Goal: Task Accomplishment & Management: Complete application form

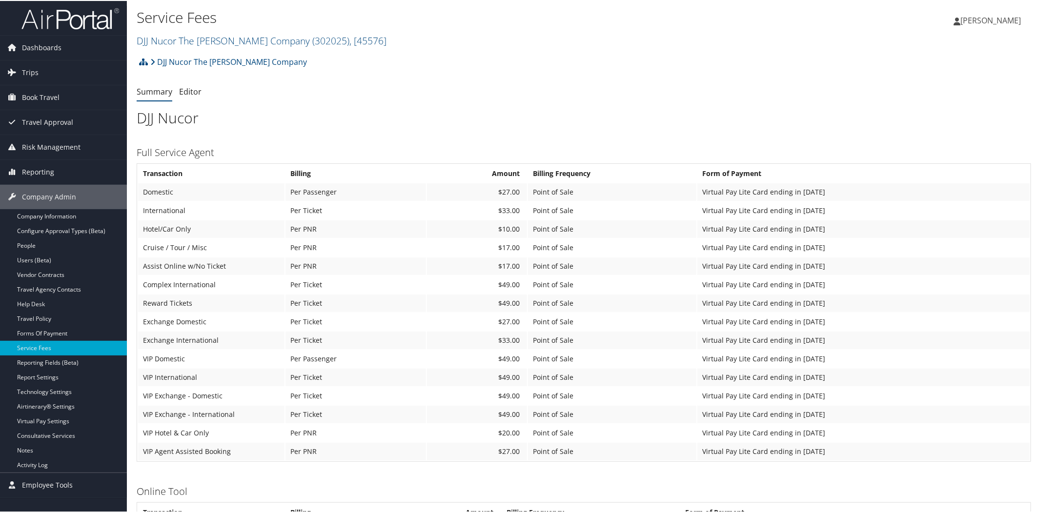
click at [91, 22] on img at bounding box center [70, 17] width 98 height 23
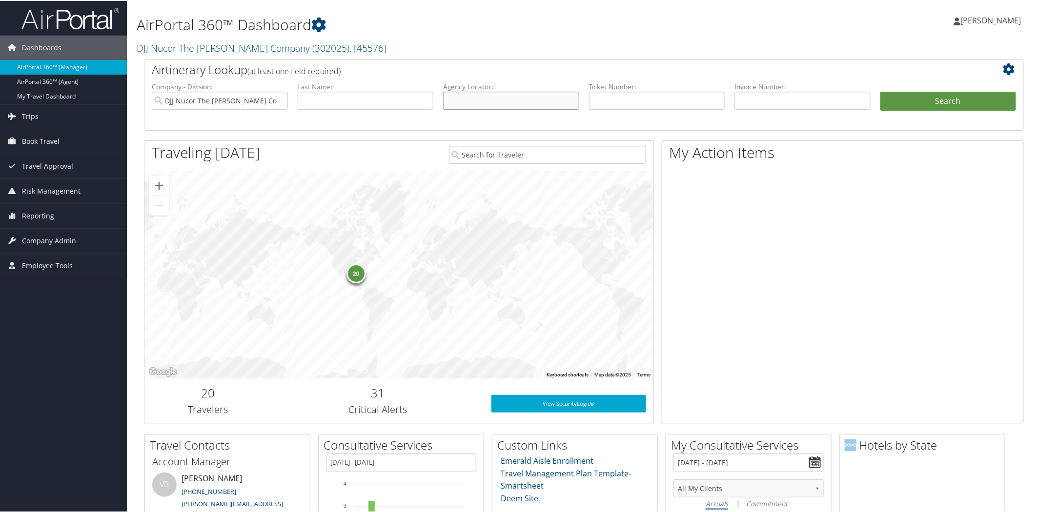
click at [521, 99] on input "text" at bounding box center [511, 100] width 136 height 18
paste input "DK190K"
type input "DK190K"
click at [935, 99] on button "Search" at bounding box center [949, 101] width 136 height 20
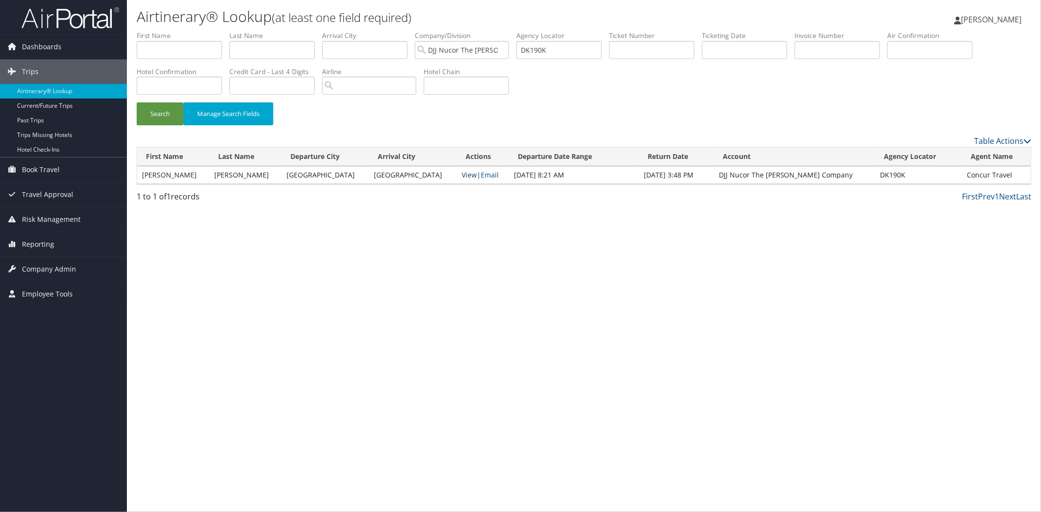
click at [462, 174] on link "View" at bounding box center [469, 174] width 15 height 9
click at [45, 262] on span "Company Admin" at bounding box center [49, 269] width 54 height 24
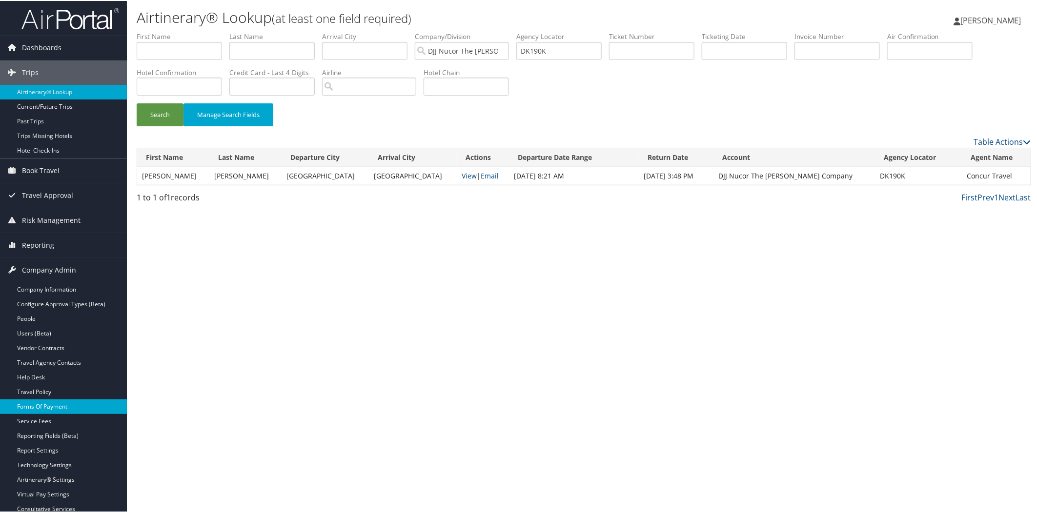
click at [65, 405] on link "Forms Of Payment" at bounding box center [63, 406] width 127 height 15
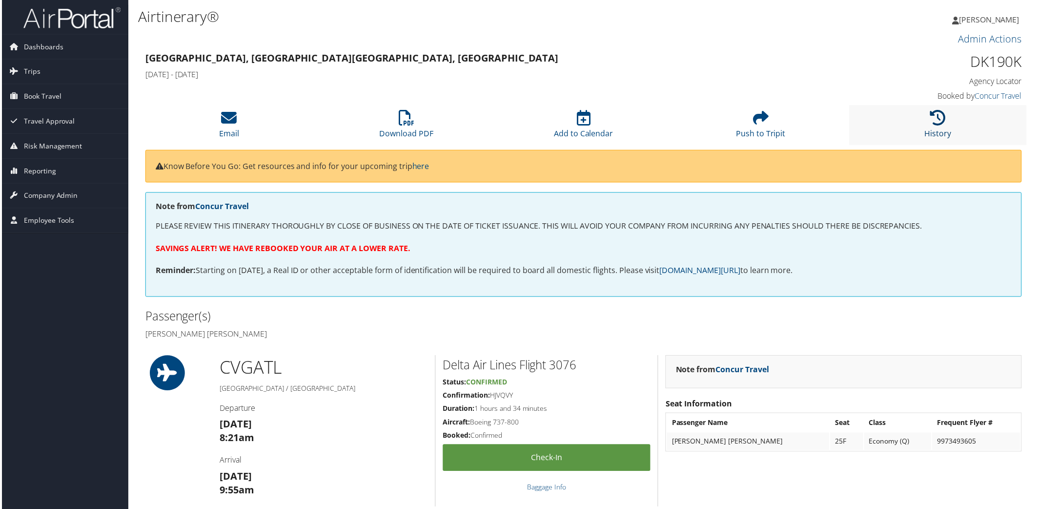
click at [942, 125] on icon at bounding box center [940, 118] width 16 height 16
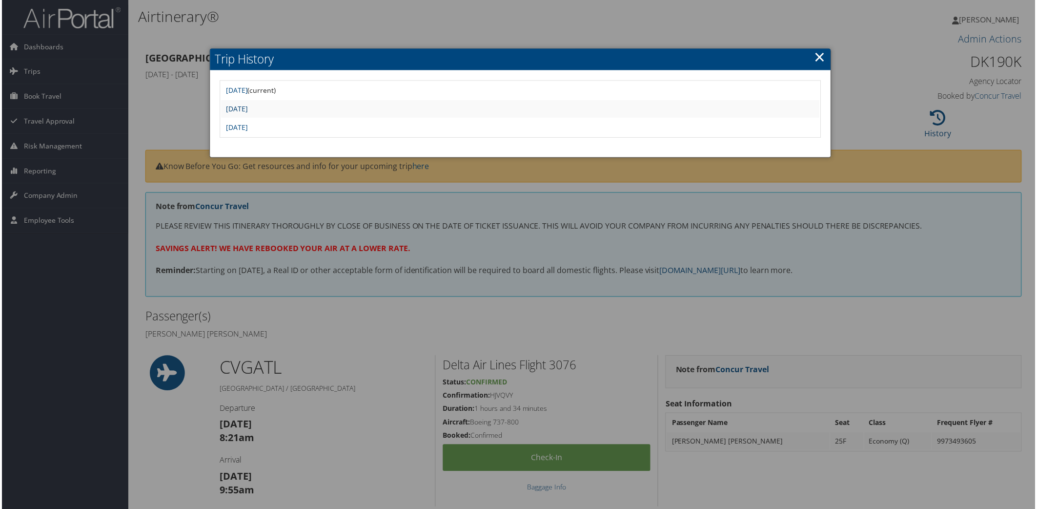
click at [247, 105] on link "Fri Sep 26 08:36:06 MDT 2025" at bounding box center [236, 108] width 22 height 9
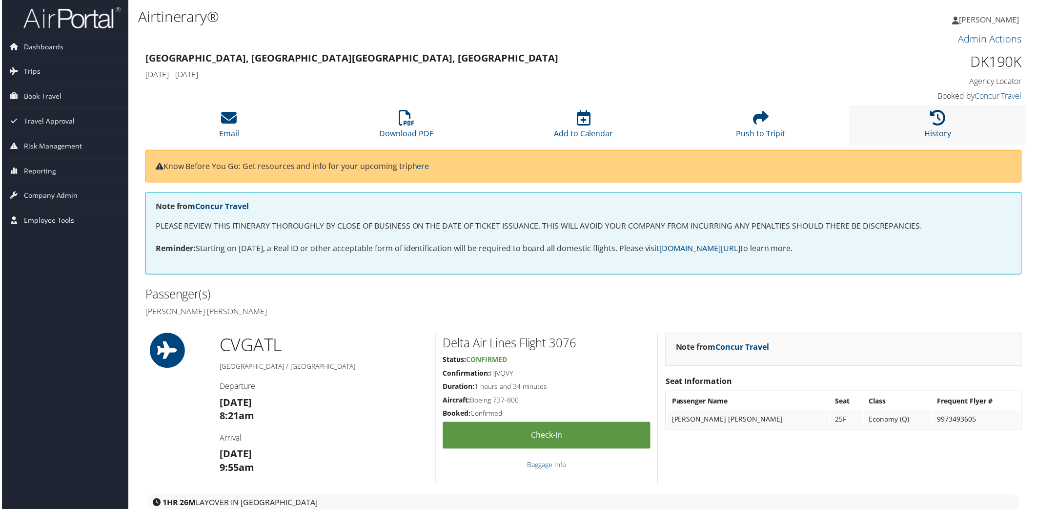
click at [935, 118] on icon at bounding box center [940, 118] width 16 height 16
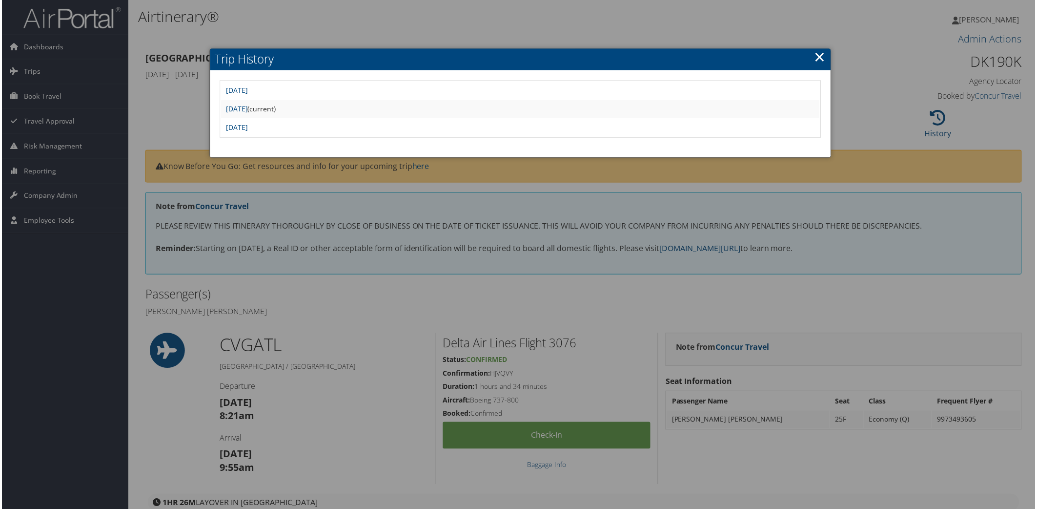
click at [296, 83] on td "Mon Sep 29 19:26:19 MDT 2025" at bounding box center [520, 91] width 601 height 18
click at [247, 90] on link "Mon Sep 29 19:26:19 MDT 2025" at bounding box center [236, 90] width 22 height 9
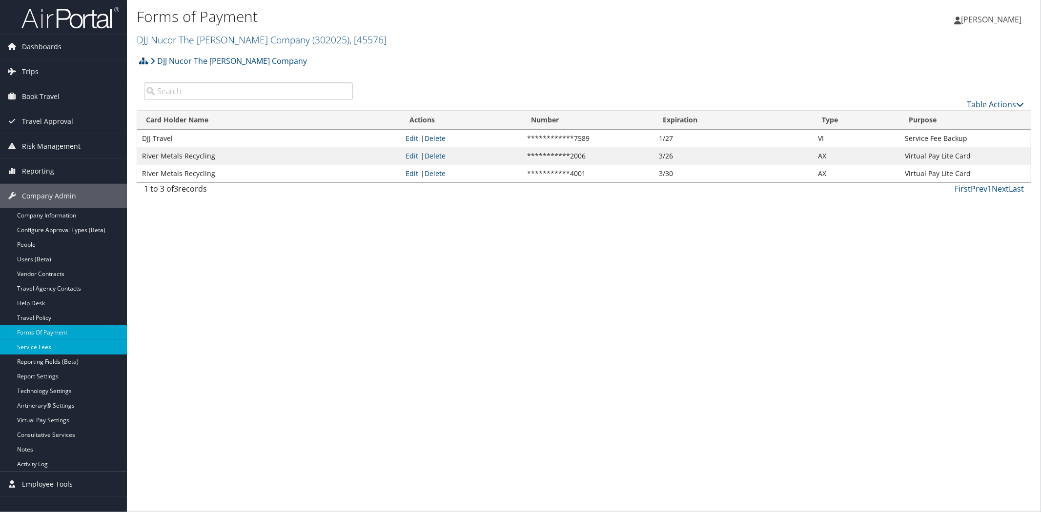
click at [44, 348] on link "Service Fees" at bounding box center [63, 347] width 127 height 15
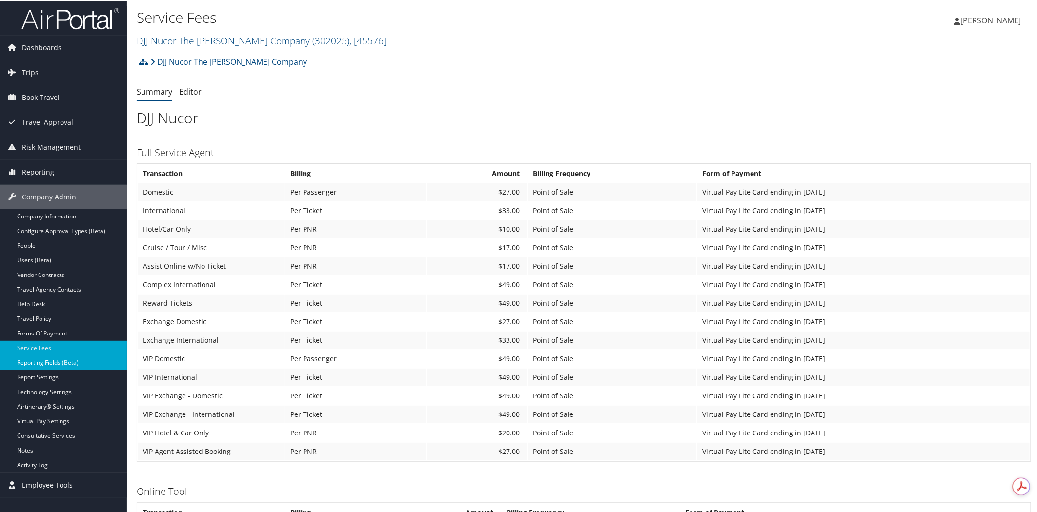
click at [46, 363] on link "Reporting Fields (Beta)" at bounding box center [63, 362] width 127 height 15
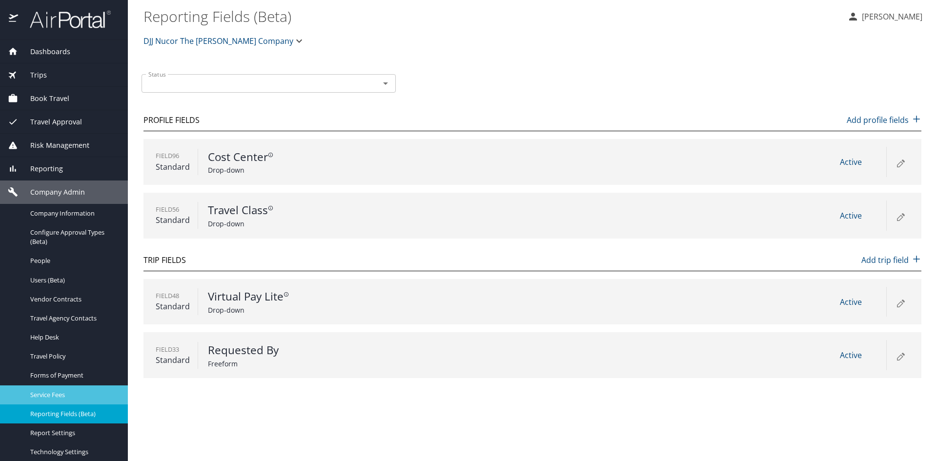
click at [62, 390] on span "Service Fees" at bounding box center [73, 394] width 86 height 9
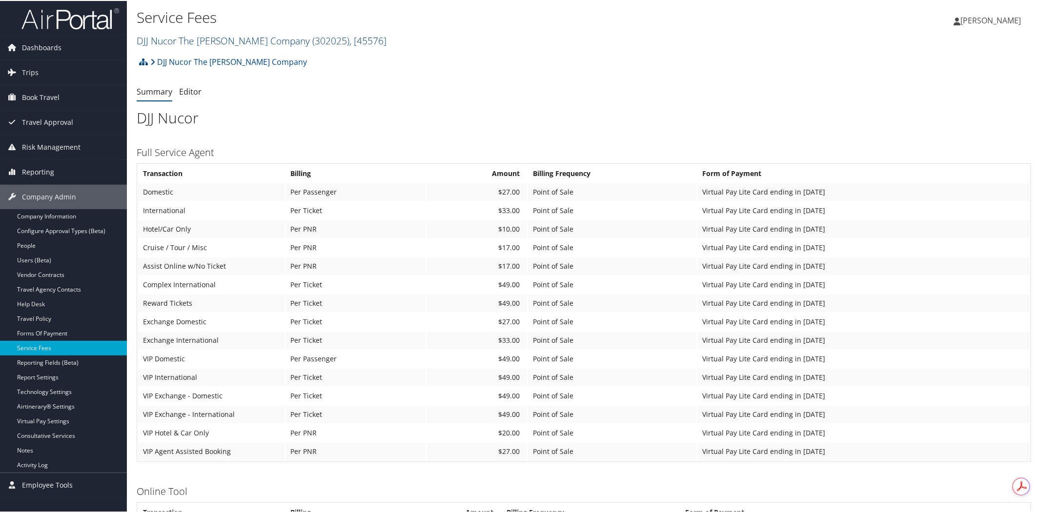
click at [177, 38] on link "DJJ Nucor The [PERSON_NAME] Company ( 302025 ) , [ 45576 ]" at bounding box center [262, 39] width 250 height 13
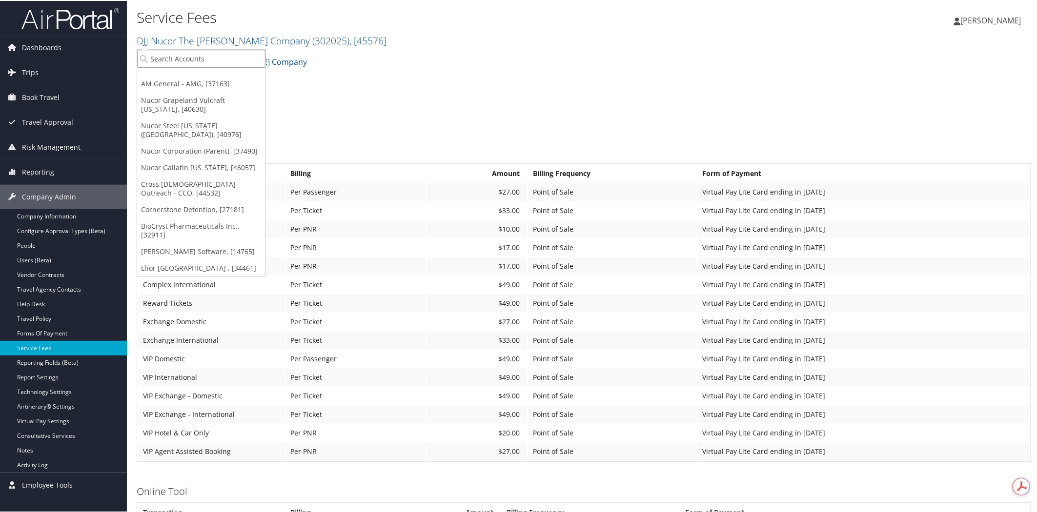
click at [216, 54] on input "search" at bounding box center [201, 58] width 128 height 18
type input "MPT"
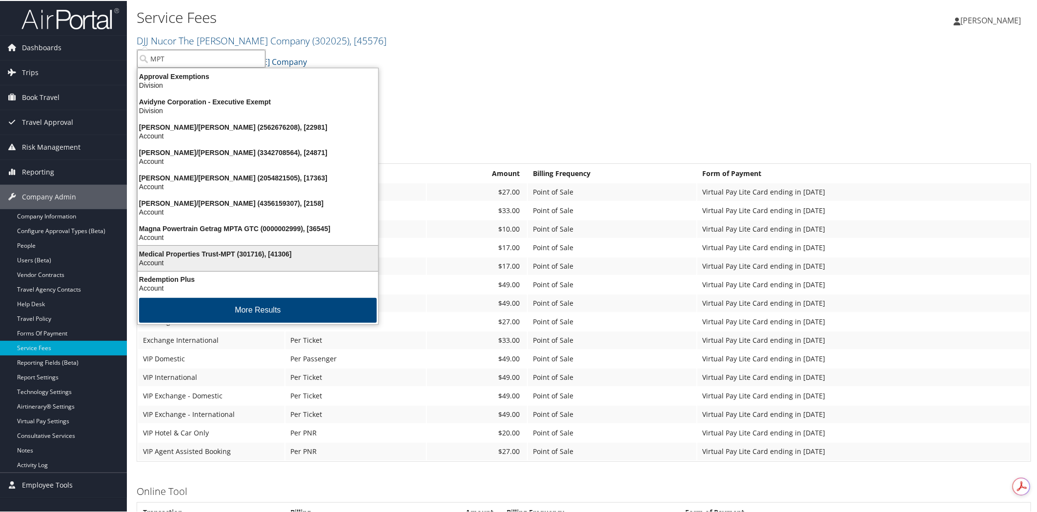
click at [186, 250] on div "Medical Properties Trust-MPT (301716), [41306]" at bounding box center [258, 253] width 252 height 9
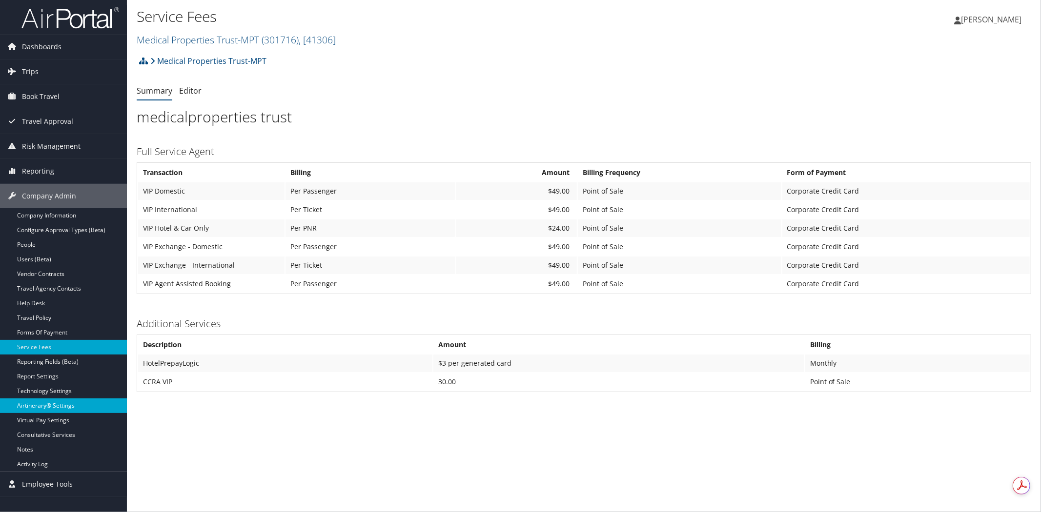
click at [55, 404] on link "Airtinerary® Settings" at bounding box center [63, 406] width 127 height 15
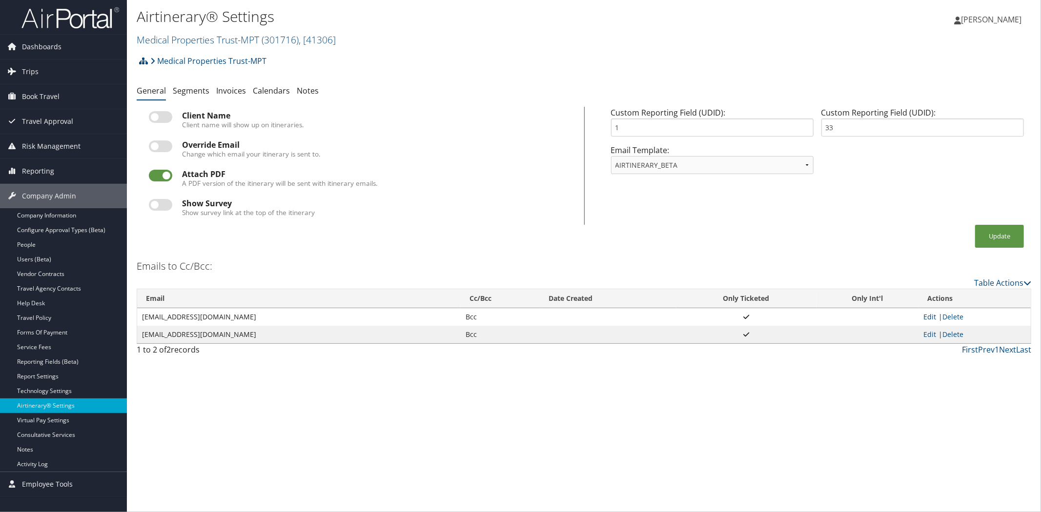
click at [928, 312] on link "Edit" at bounding box center [929, 316] width 13 height 9
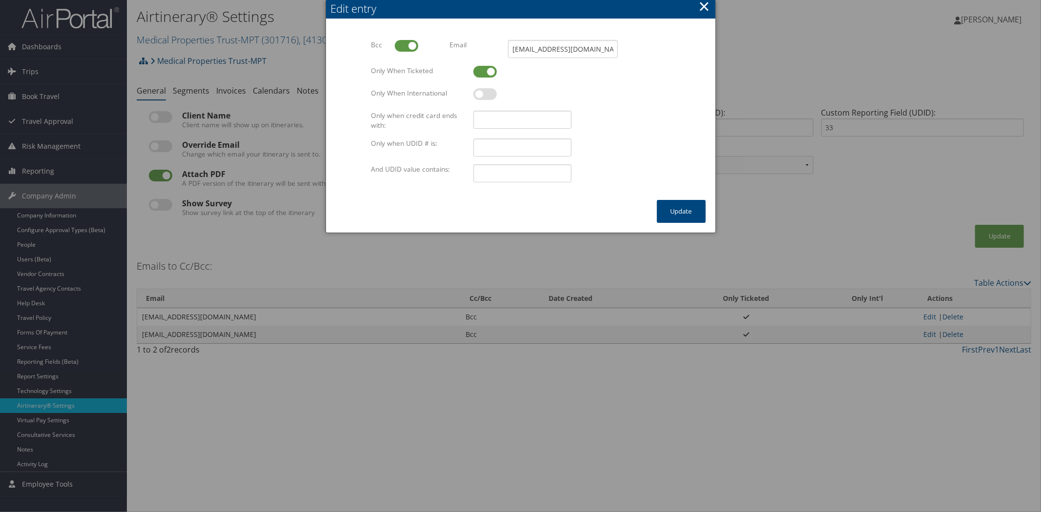
click at [707, 8] on button "×" at bounding box center [703, 7] width 11 height 20
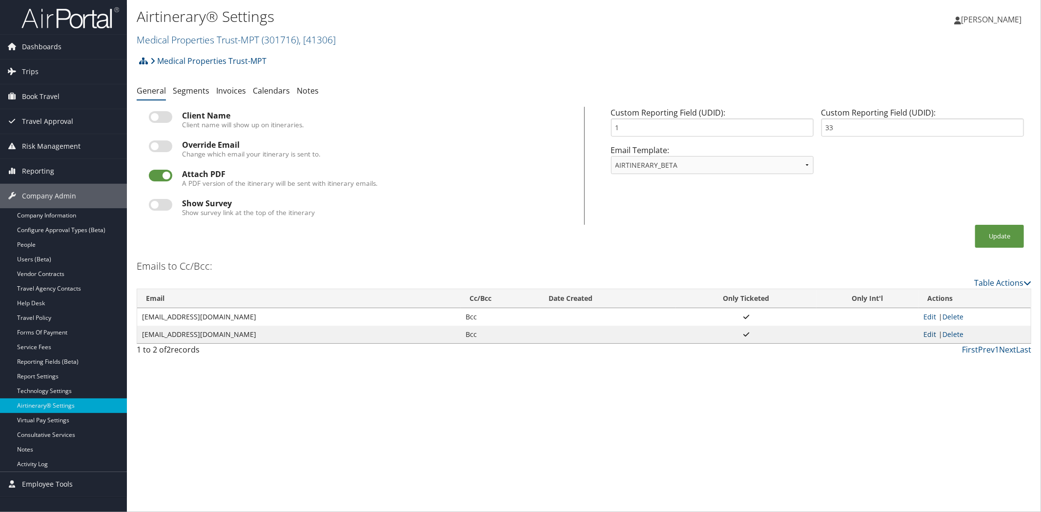
click at [927, 333] on link "Edit" at bounding box center [929, 334] width 13 height 9
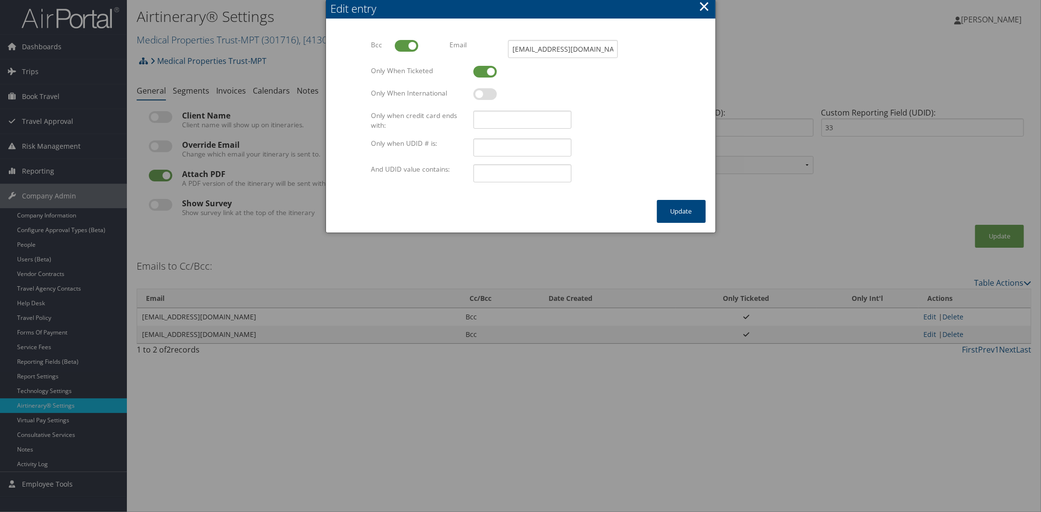
click at [701, 7] on button "×" at bounding box center [703, 7] width 11 height 20
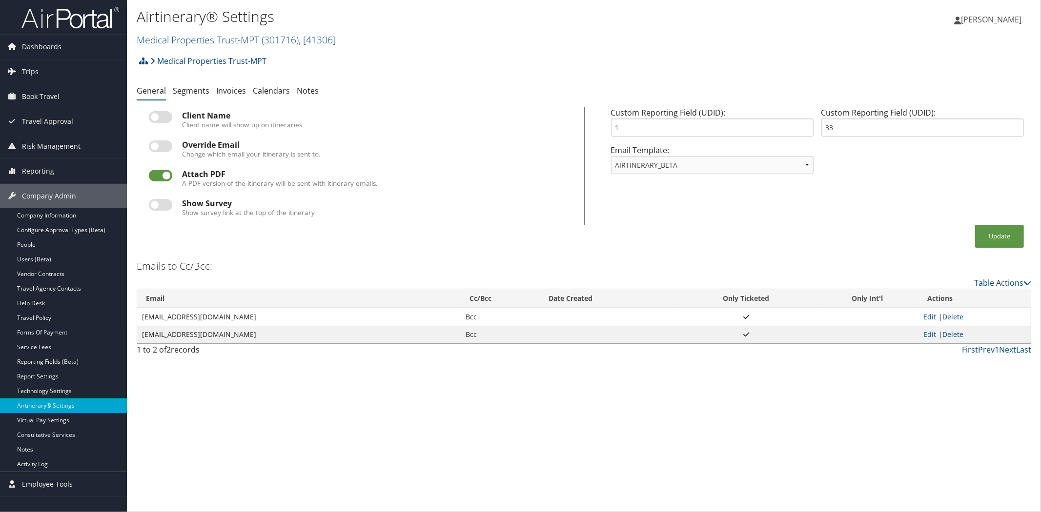
click at [561, 484] on div "Airtinerary® Settings Medical Properties Trust-MPT ( 301716 ) , [ 41306 ] Medic…" at bounding box center [584, 256] width 914 height 512
click at [178, 37] on link "Medical Properties Trust-MPT ( 301716 ) , [ 41306 ]" at bounding box center [236, 39] width 199 height 13
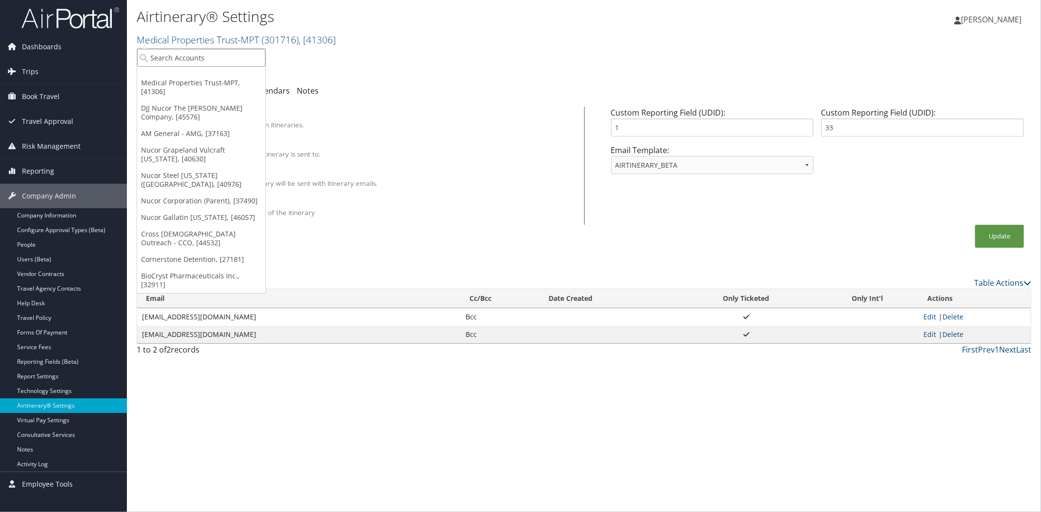
click at [202, 55] on input "search" at bounding box center [201, 58] width 128 height 18
type input "radiance"
click at [205, 77] on div "Radiance Technologies (301046), [30247]" at bounding box center [222, 75] width 181 height 9
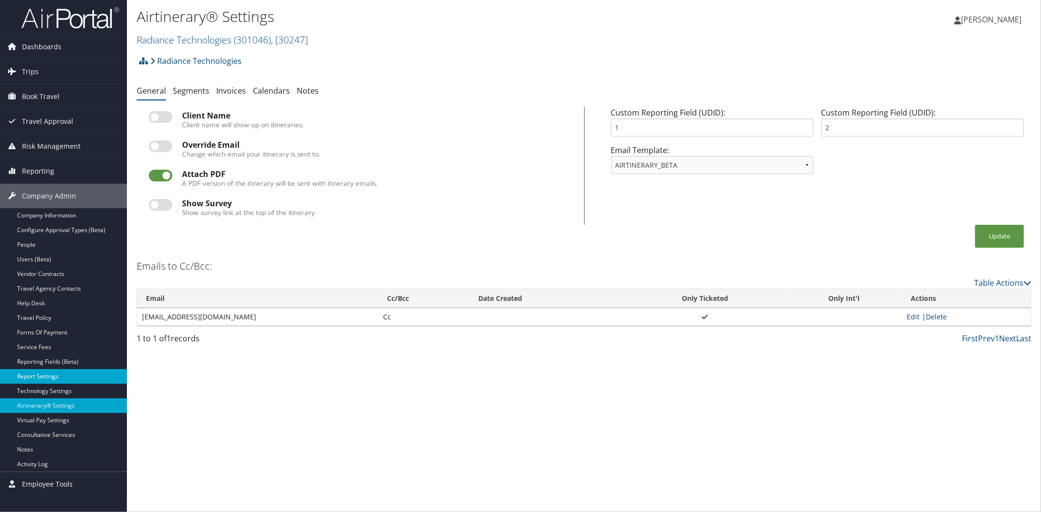
click at [46, 371] on link "Report Settings" at bounding box center [63, 376] width 127 height 15
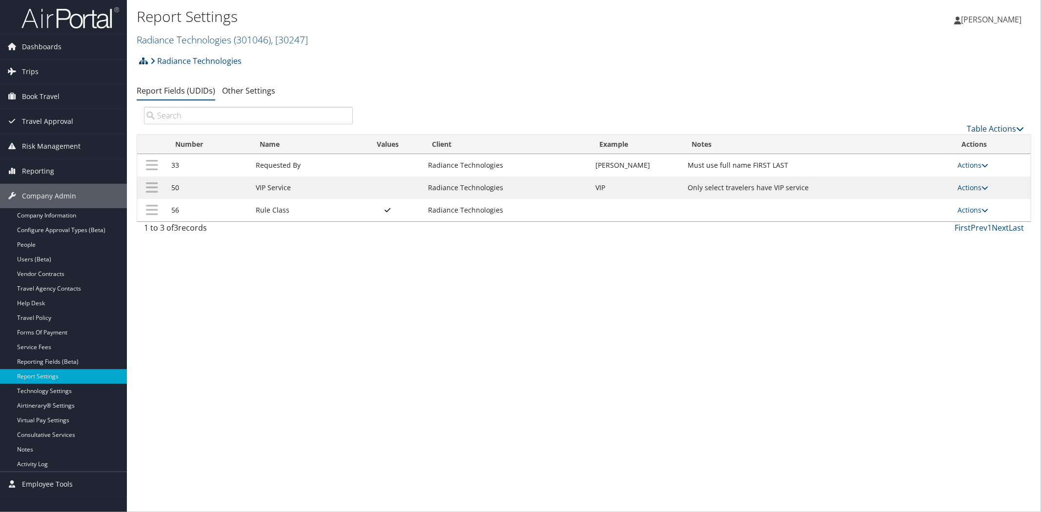
click at [324, 490] on div "Report Settings Radiance Technologies ( 301046 ) , [ 30247 ] Radiance Technolog…" at bounding box center [584, 256] width 914 height 512
click at [198, 38] on link "Radiance Technologies ( 301046 ) , [ 30247 ]" at bounding box center [222, 39] width 171 height 13
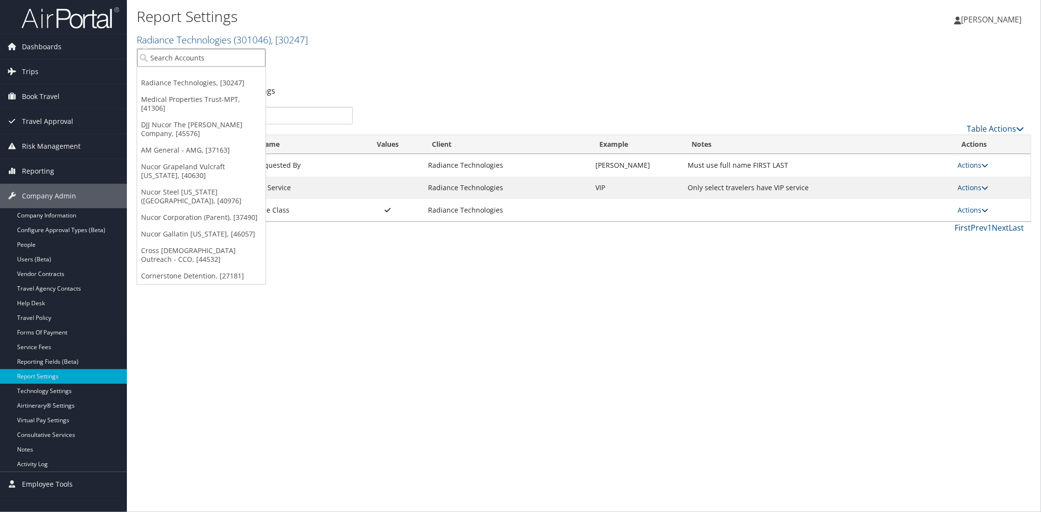
click at [202, 58] on input "search" at bounding box center [201, 58] width 128 height 18
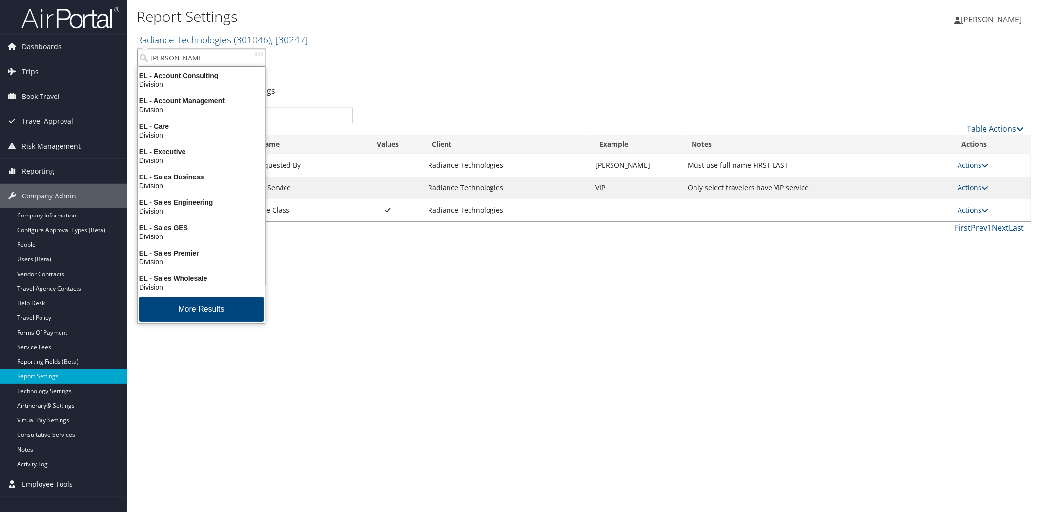
type input "elior"
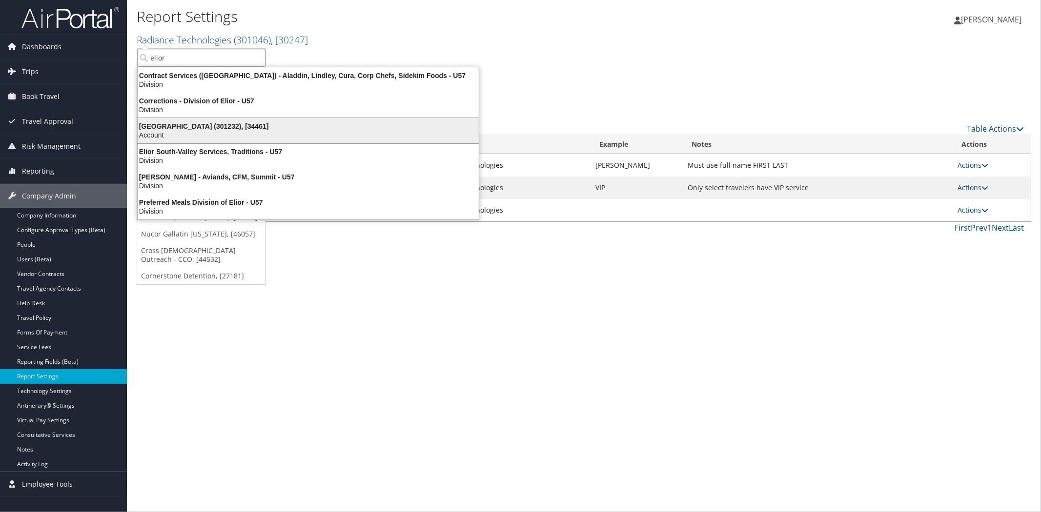
click at [199, 120] on div "Elior North America (301232), [34461] Account" at bounding box center [308, 131] width 338 height 22
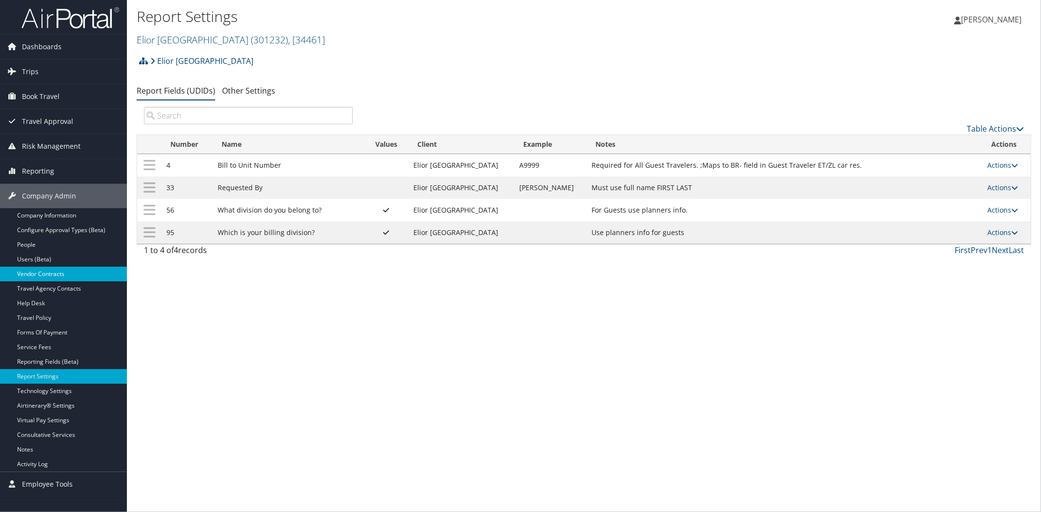
click at [51, 276] on link "Vendor Contracts" at bounding box center [63, 274] width 127 height 15
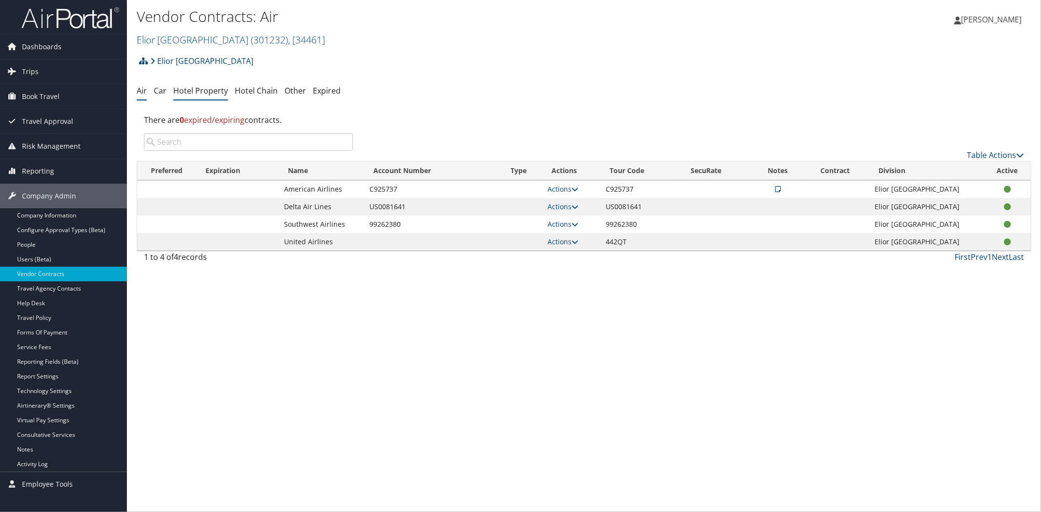
click at [212, 87] on link "Hotel Property" at bounding box center [200, 90] width 55 height 11
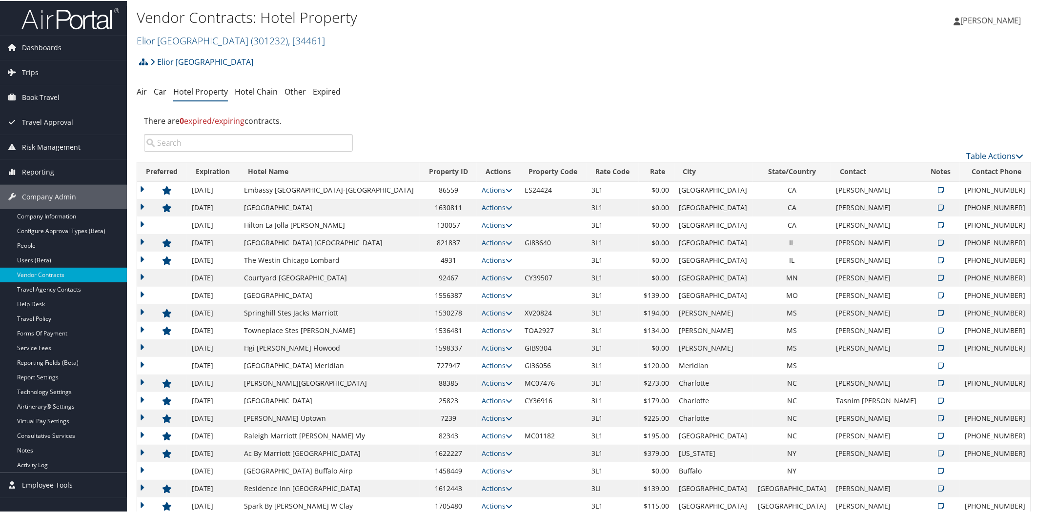
click at [938, 187] on icon at bounding box center [941, 189] width 6 height 7
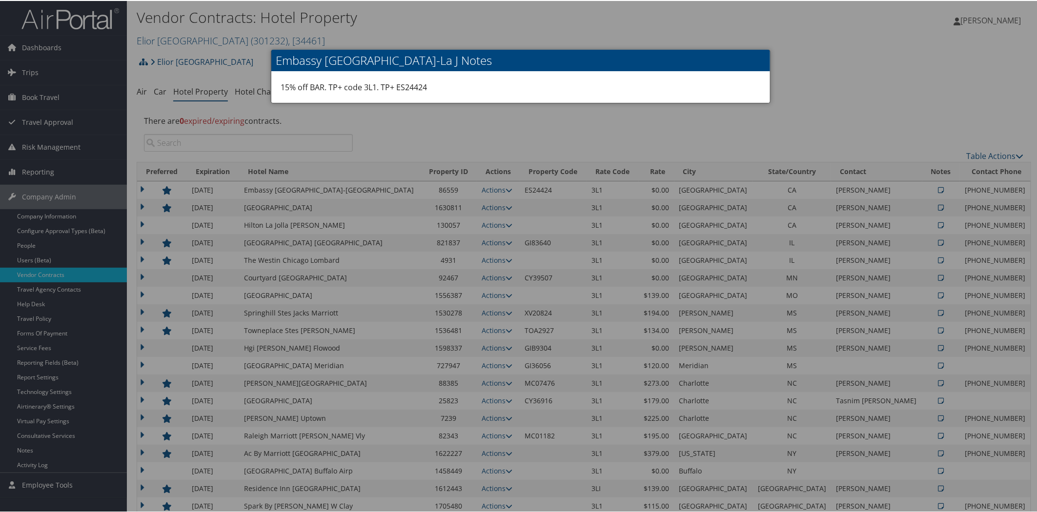
click at [832, 49] on div at bounding box center [520, 256] width 1041 height 512
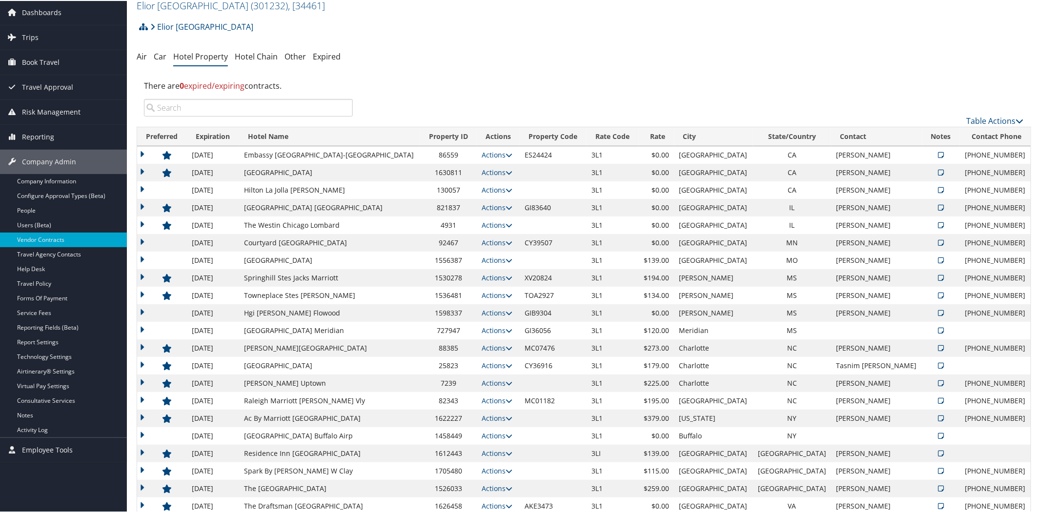
scroll to position [55, 0]
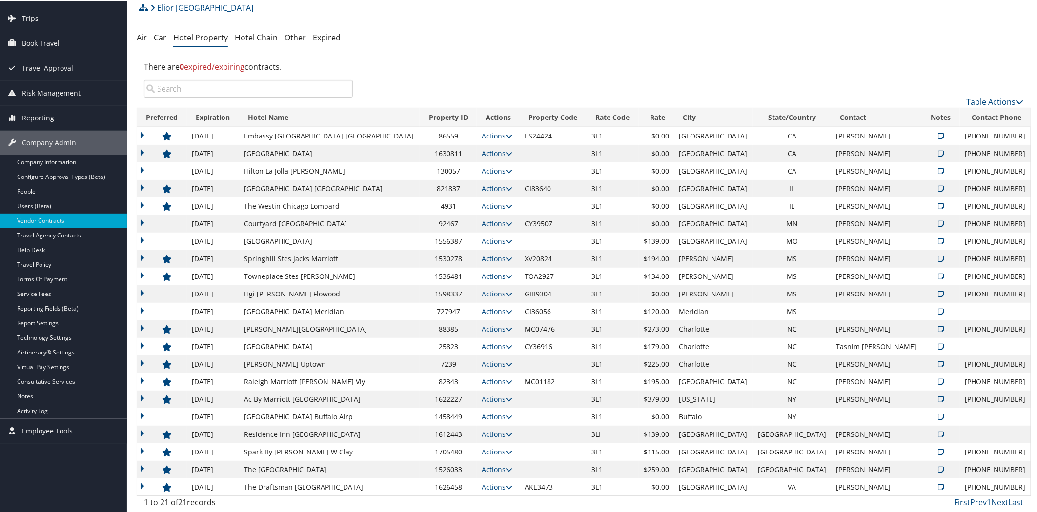
click at [938, 149] on icon at bounding box center [941, 152] width 6 height 7
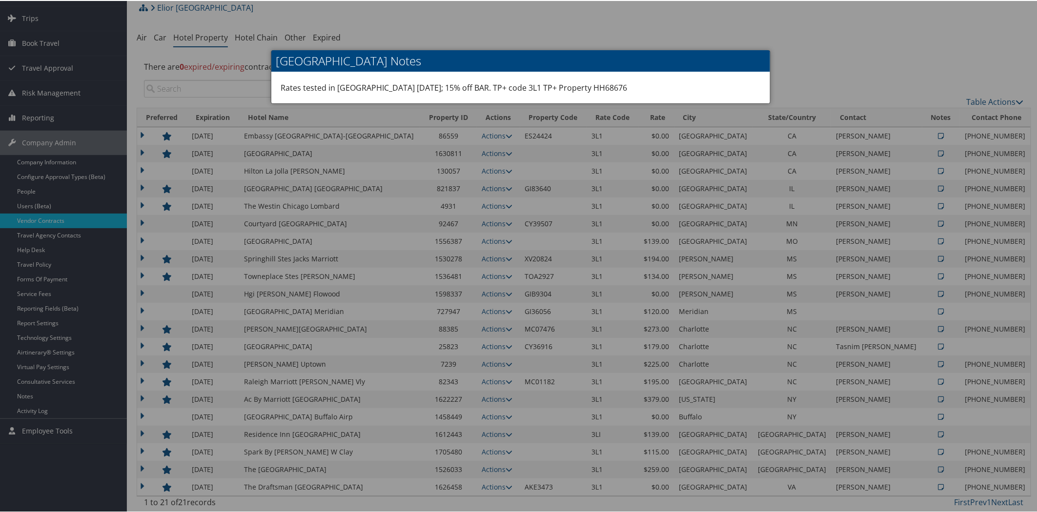
click at [929, 168] on div at bounding box center [520, 256] width 1041 height 512
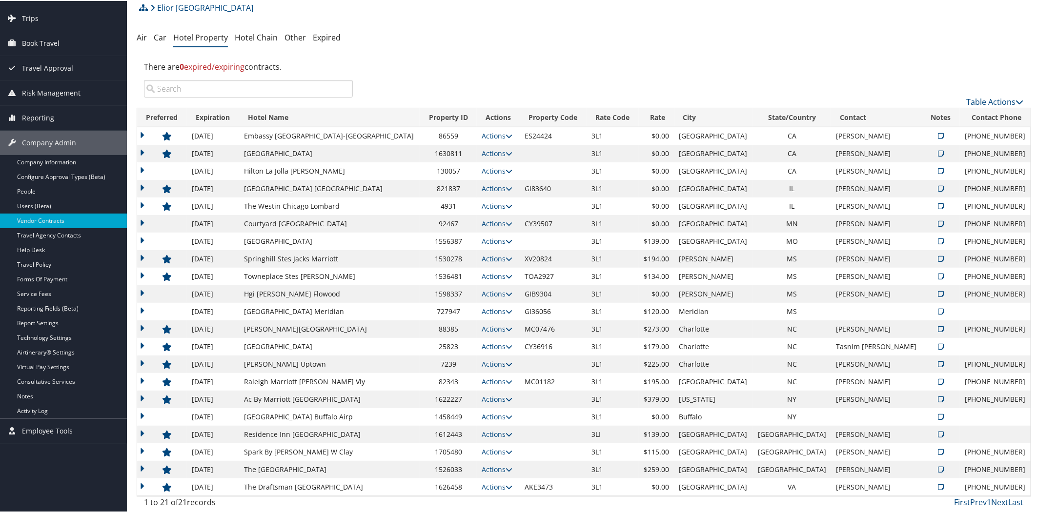
click at [938, 169] on icon at bounding box center [941, 170] width 6 height 7
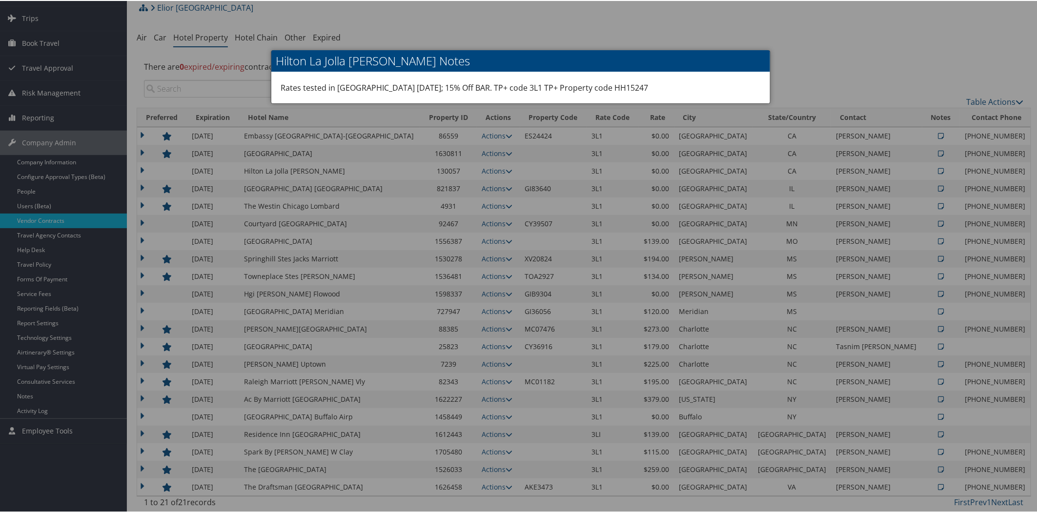
click at [864, 45] on div at bounding box center [520, 256] width 1041 height 512
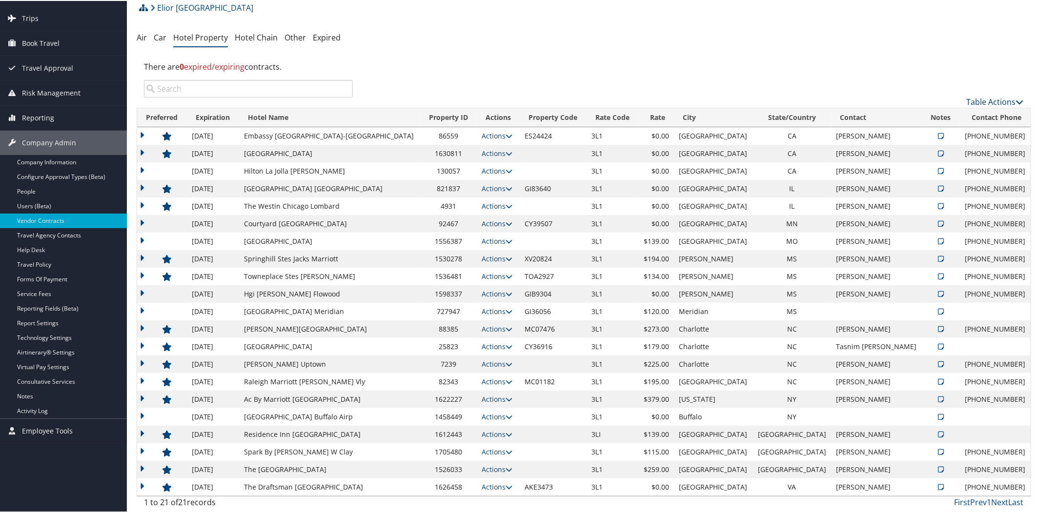
click at [1011, 101] on link "Table Actions" at bounding box center [995, 101] width 57 height 11
click at [904, 113] on icon at bounding box center [907, 116] width 9 height 7
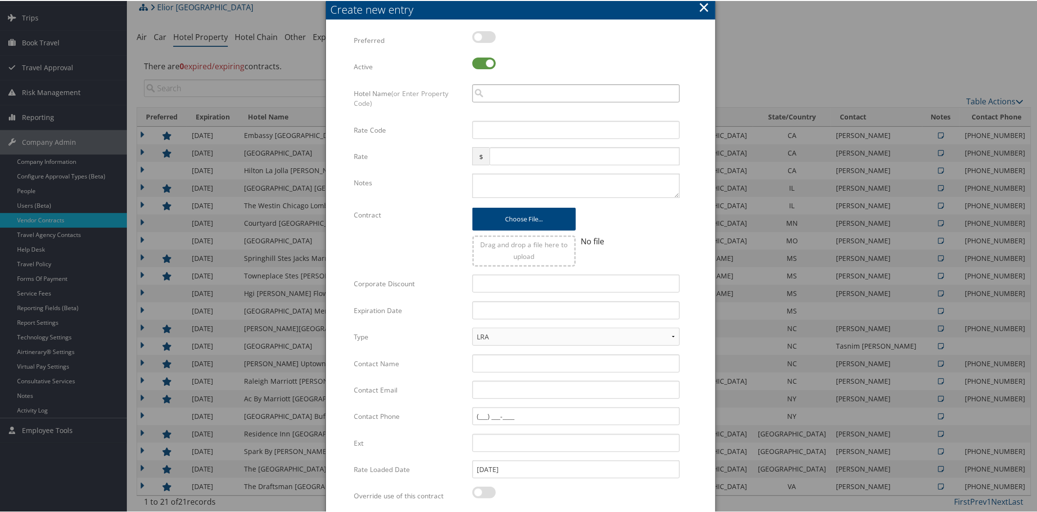
click at [549, 87] on input "search" at bounding box center [575, 92] width 207 height 18
type input "d"
click at [548, 113] on div "Dbltree By Hltn [GEOGRAPHIC_DATA] ([STREET_ADDRESS] )" at bounding box center [586, 111] width 225 height 10
type input "Dbltree By Hltn [GEOGRAPHIC_DATA]"
click at [532, 128] on input "Rate Code" at bounding box center [575, 129] width 207 height 18
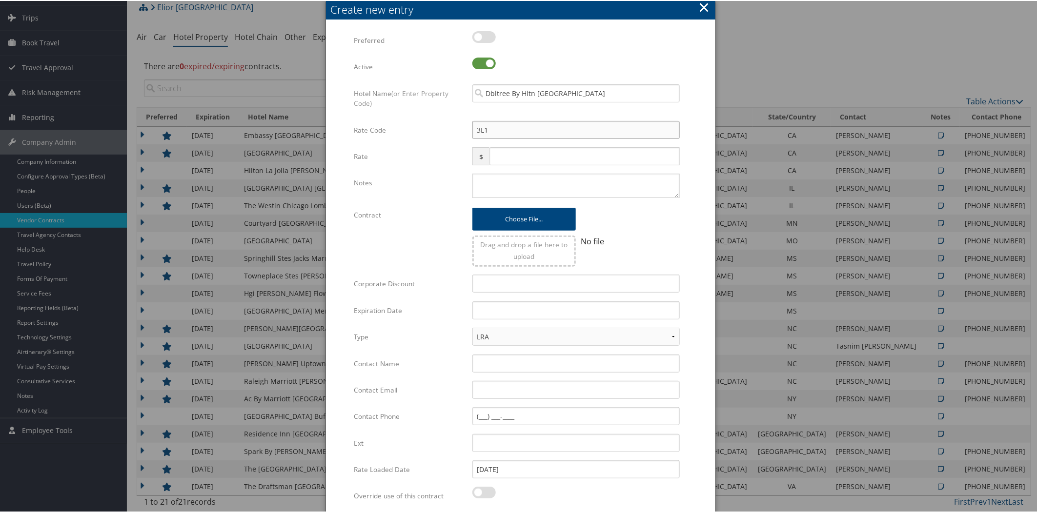
type input "3L1"
click at [572, 157] on input "text" at bounding box center [585, 155] width 190 height 18
type input "0.00"
click at [547, 181] on textarea "Notes" at bounding box center [575, 185] width 207 height 24
click at [665, 333] on select "LRA NLRA" at bounding box center [575, 336] width 207 height 18
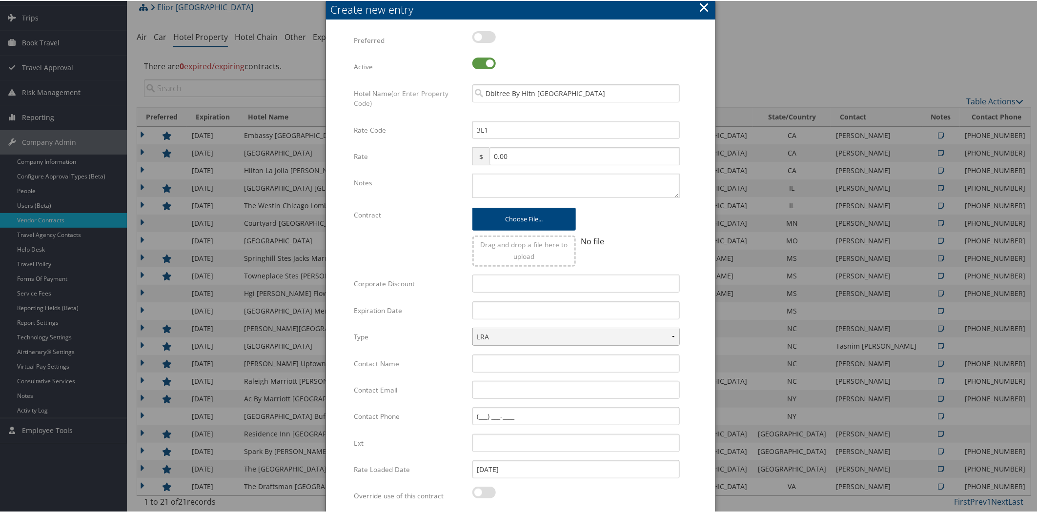
select select "NLRA"
click at [472, 327] on select "LRA NLRA" at bounding box center [575, 336] width 207 height 18
click at [565, 177] on textarea "Notes" at bounding box center [575, 185] width 207 height 24
type textarea "15% off BAR"
click at [515, 309] on input "text" at bounding box center [575, 310] width 207 height 18
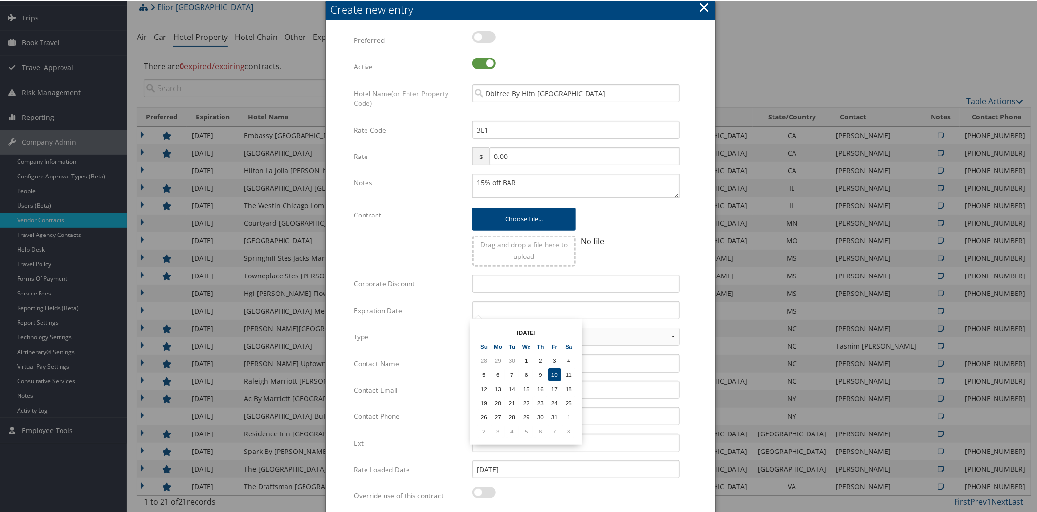
click at [553, 330] on th "[DATE]" at bounding box center [526, 331] width 70 height 13
click at [565, 330] on th at bounding box center [568, 331] width 13 height 13
click at [527, 410] on td "31" at bounding box center [526, 416] width 13 height 13
type input "[DATE]"
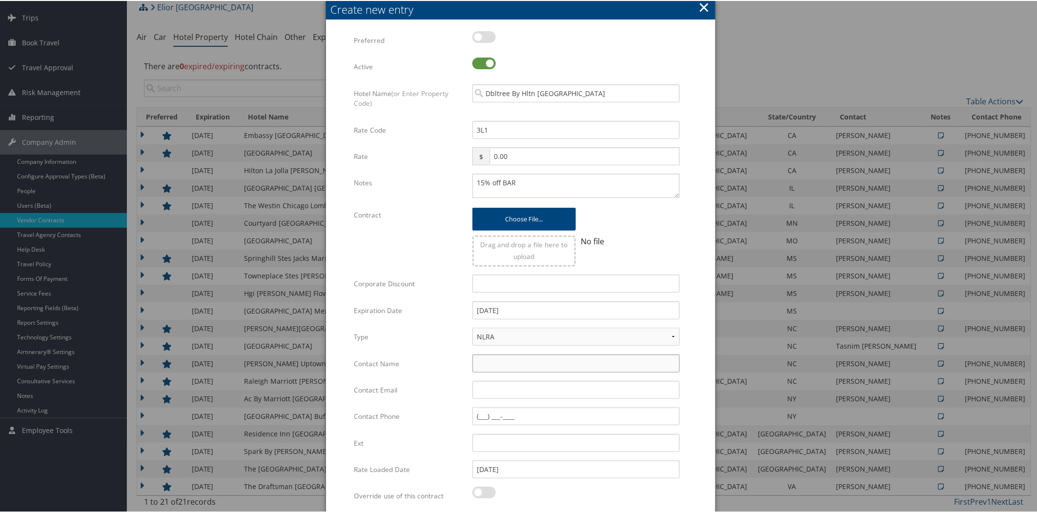
click at [505, 362] on input "Contact Name" at bounding box center [575, 363] width 207 height 18
paste input "[PERSON_NAME]"
type input "[PERSON_NAME]"
click at [503, 392] on input "Contact Email" at bounding box center [575, 389] width 207 height 18
paste input "[PERSON_NAME][EMAIL_ADDRESS][DOMAIN_NAME]"
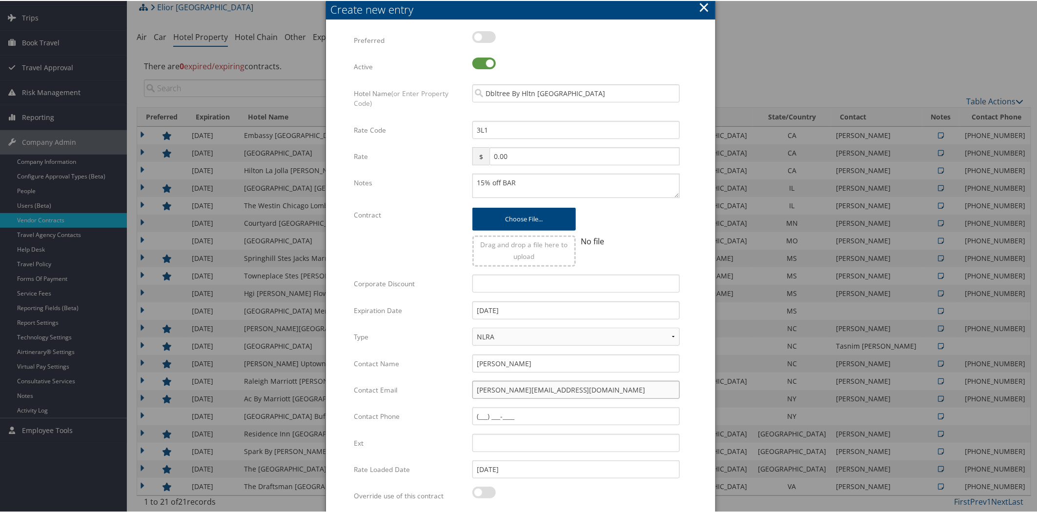
type input "[PERSON_NAME][EMAIL_ADDRESS][DOMAIN_NAME]"
click at [479, 408] on input "Contact Phone" at bounding box center [575, 416] width 207 height 18
paste input "[PHONE_NUMBER]"
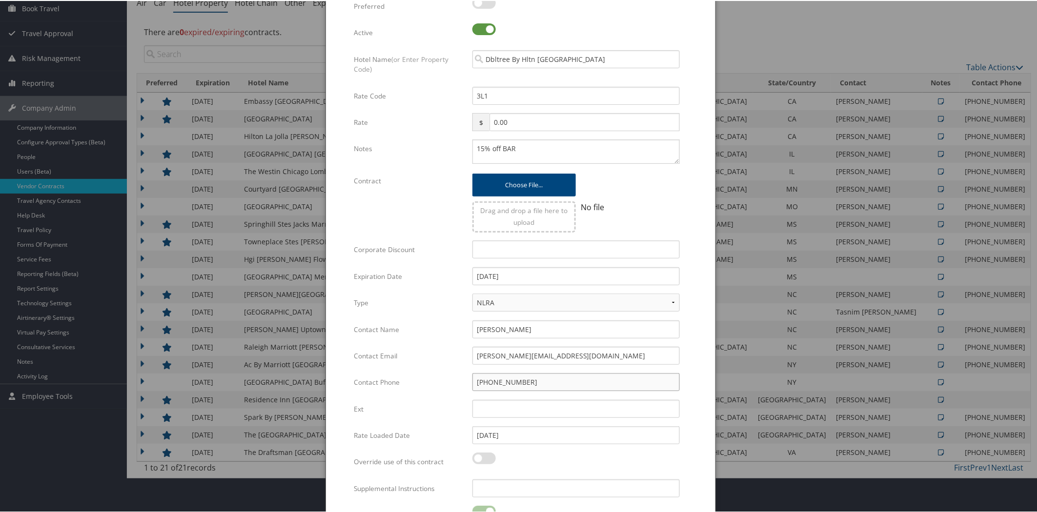
scroll to position [140, 0]
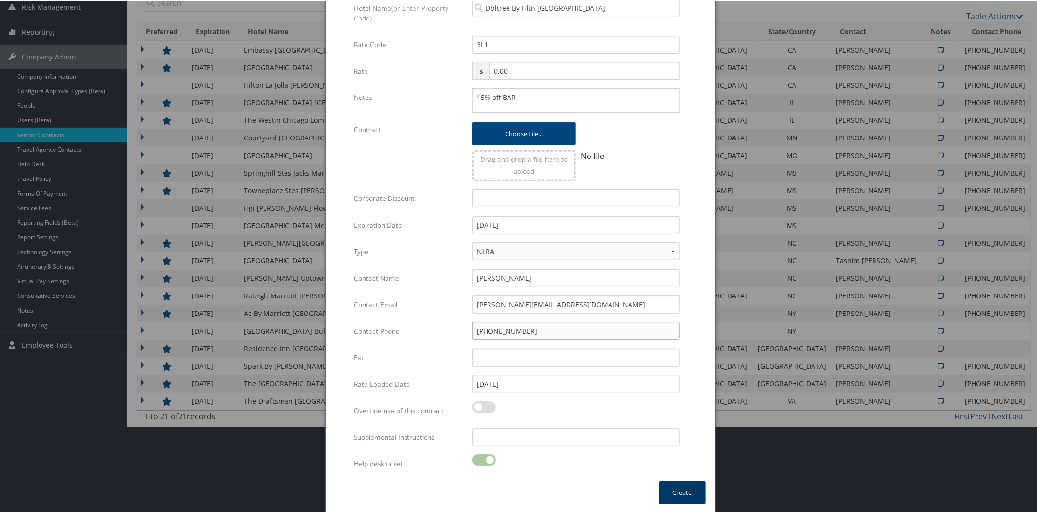
type input "[PHONE_NUMBER]"
click at [664, 482] on button "Create" at bounding box center [682, 492] width 46 height 23
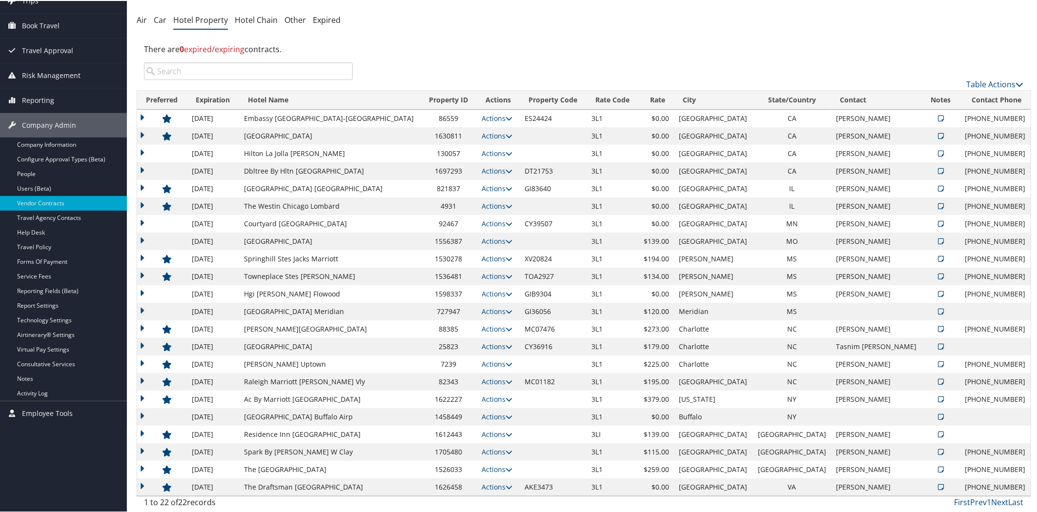
scroll to position [72, 0]
click at [938, 152] on icon at bounding box center [941, 152] width 6 height 7
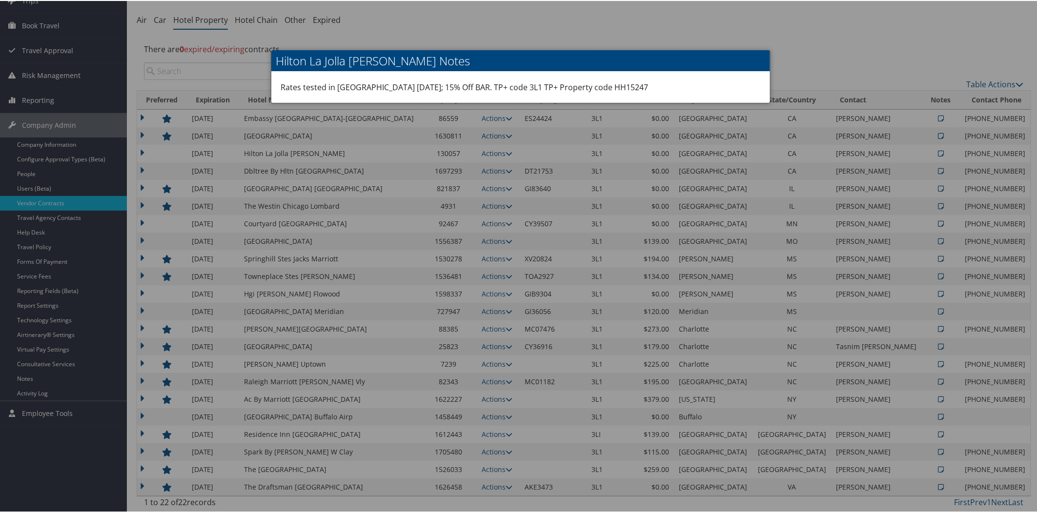
click at [841, 40] on div at bounding box center [520, 256] width 1041 height 512
